Goal: Navigation & Orientation: Go to known website

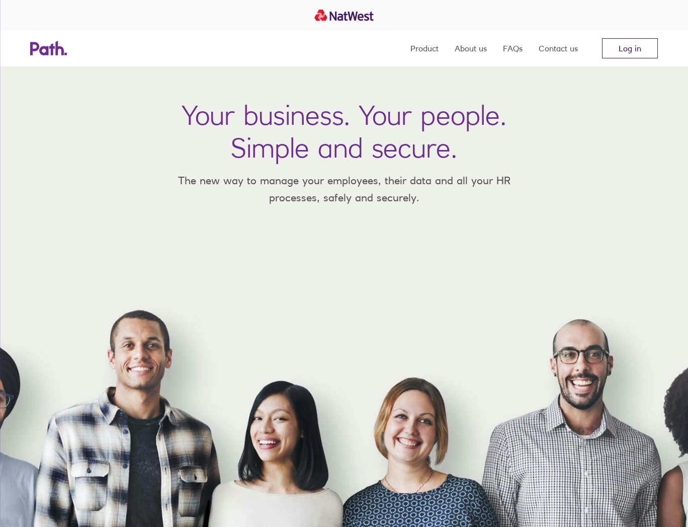
click at [633, 48] on link "Log in" at bounding box center [630, 48] width 56 height 20
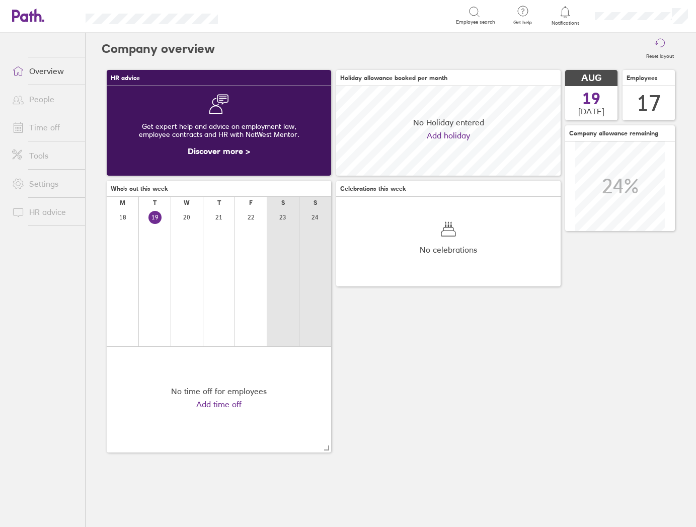
scroll to position [90, 224]
